Goal: Find contact information: Find contact information

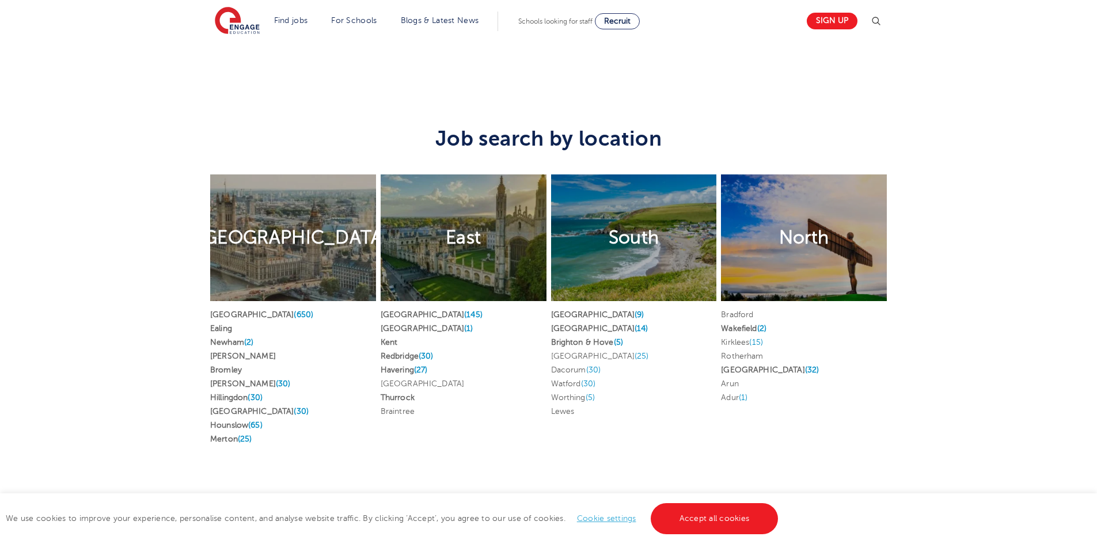
scroll to position [2246, 0]
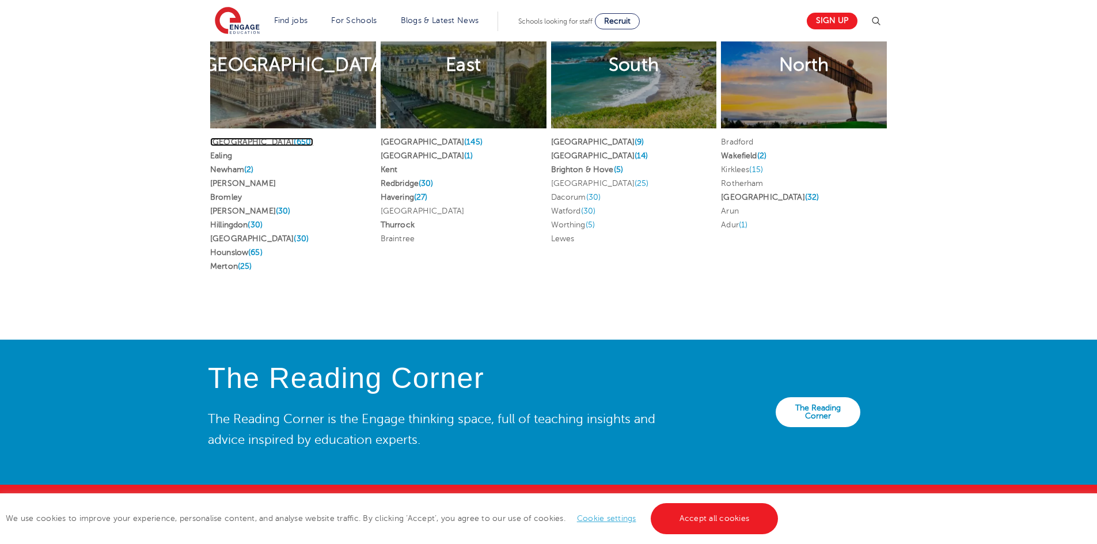
click at [228, 138] on link "[GEOGRAPHIC_DATA] (650)" at bounding box center [261, 142] width 103 height 9
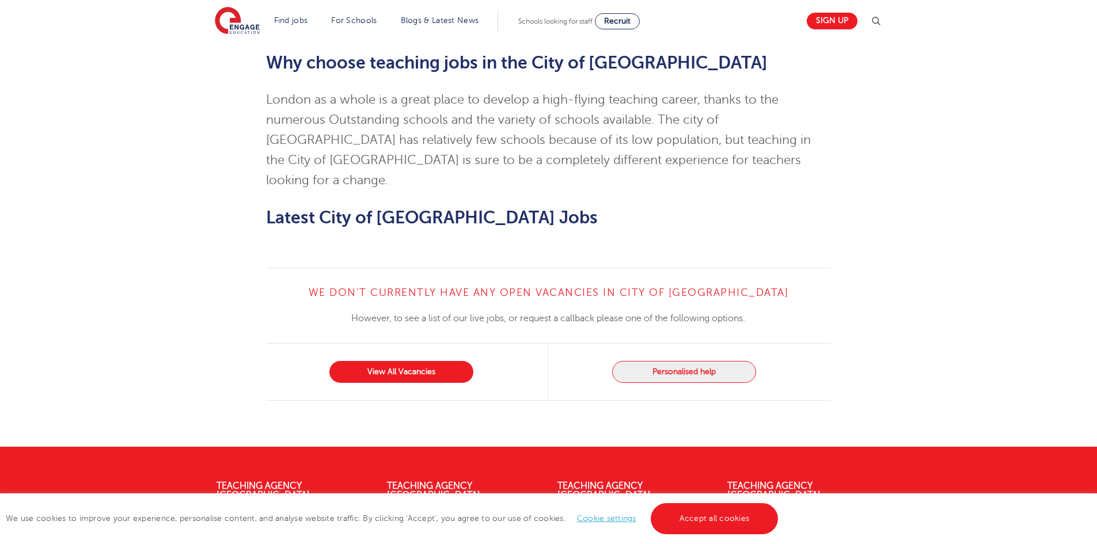
scroll to position [1115, 0]
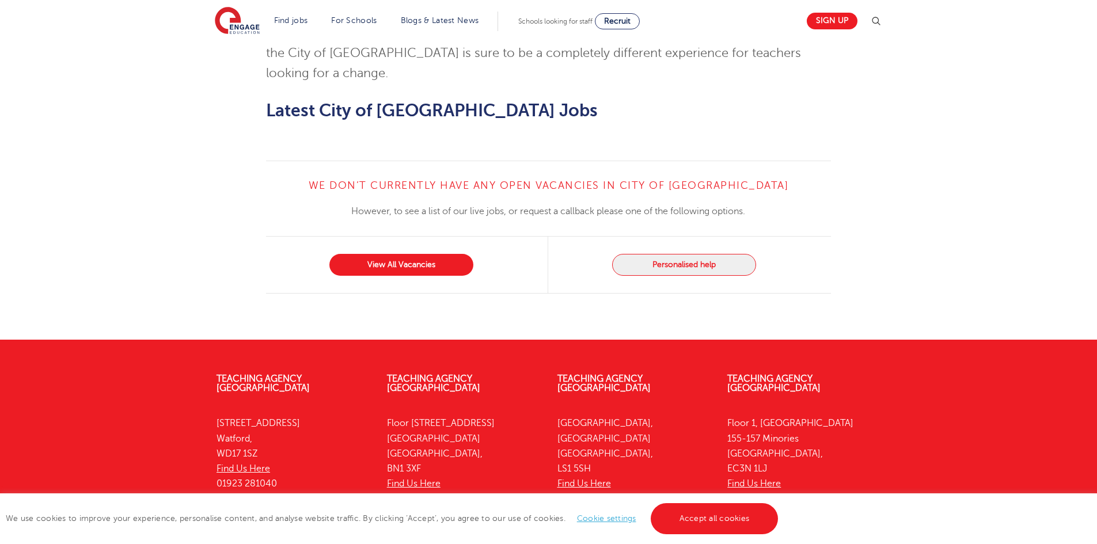
drag, startPoint x: 791, startPoint y: 411, endPoint x: 721, endPoint y: 416, distance: 69.8
click at [721, 416] on div "Teaching Agency London Floor 1, Portsoken House 155-157 Minories London, EC3N 1…" at bounding box center [804, 442] width 170 height 170
click at [683, 509] on link "Accept all cookies" at bounding box center [715, 518] width 128 height 31
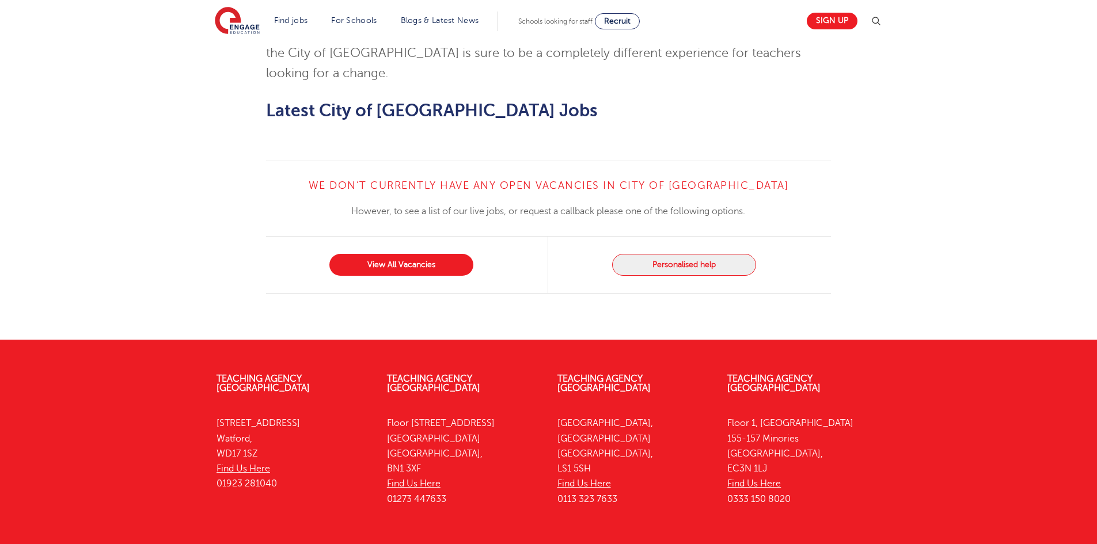
drag, startPoint x: 812, startPoint y: 413, endPoint x: 730, endPoint y: 404, distance: 82.2
click at [730, 416] on p "Floor 1, Portsoken House 155-157 Minories London, EC3N 1LJ Find Us Here 0333 15…" at bounding box center [803, 461] width 153 height 91
click at [764, 416] on p "Floor 1, Portsoken House 155-157 Minories London, EC3N 1LJ Find Us Here 0333 15…" at bounding box center [803, 461] width 153 height 91
